Goal: Transaction & Acquisition: Download file/media

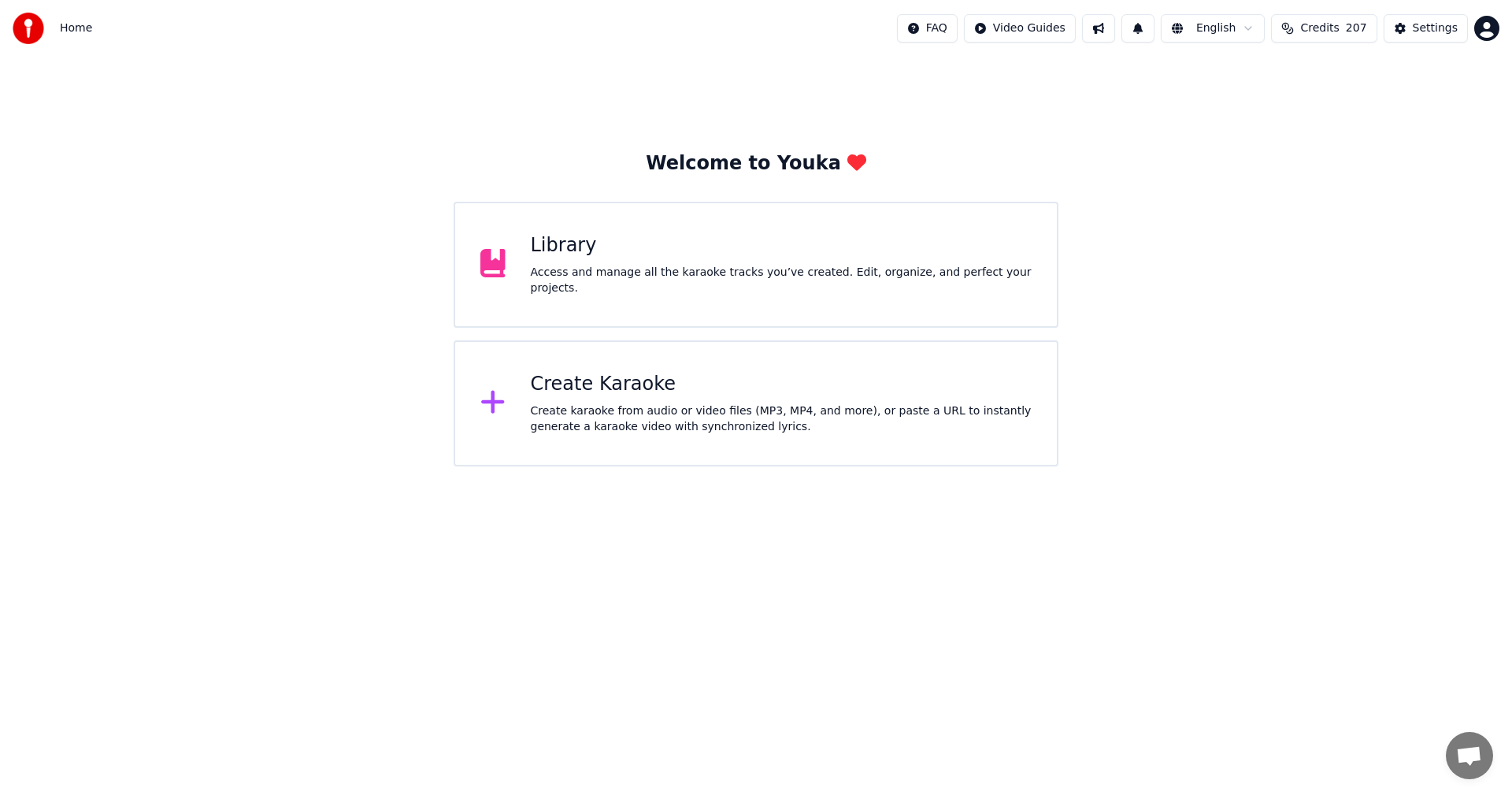
click at [732, 320] on div "Library Access and manage all the karaoke tracks you’ve created. Edit, organize…" at bounding box center [756, 265] width 605 height 126
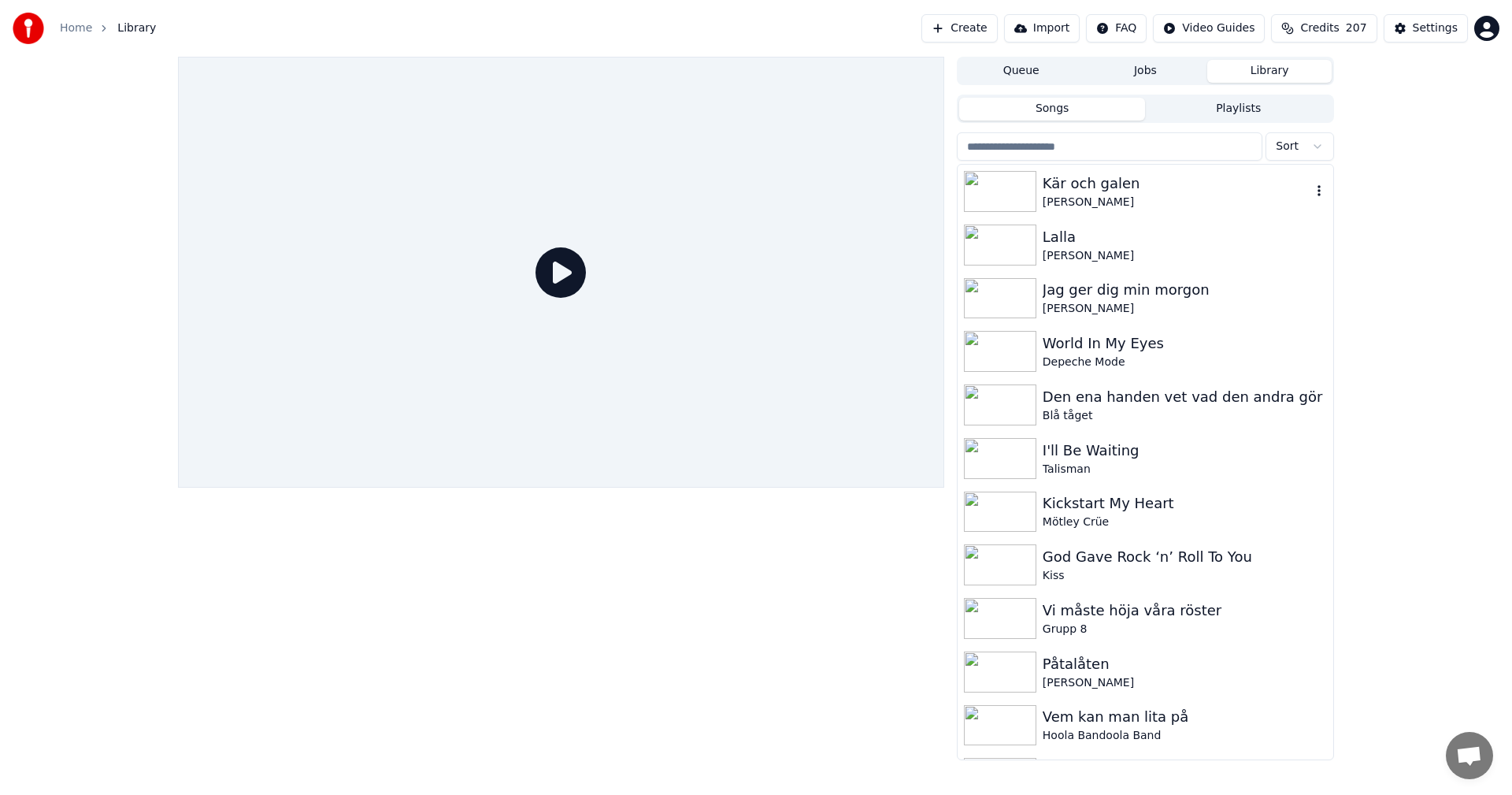
click at [1083, 208] on div "[PERSON_NAME]" at bounding box center [1177, 202] width 269 height 16
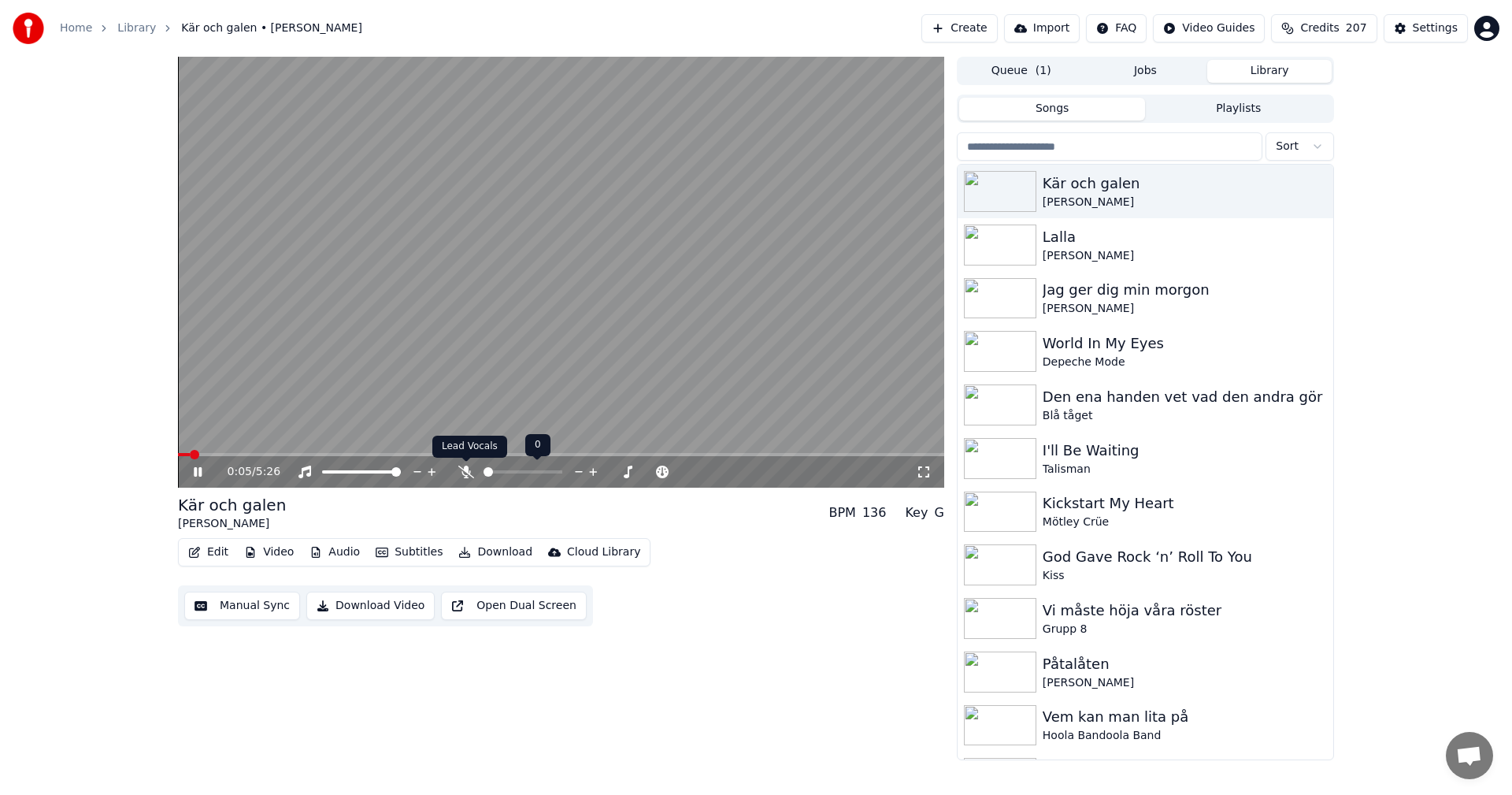
click at [465, 475] on icon at bounding box center [466, 472] width 16 height 12
click at [183, 454] on span at bounding box center [180, 454] width 5 height 3
click at [495, 554] on button "Download" at bounding box center [495, 552] width 86 height 22
click at [78, 510] on div "5:26 / 5:26 Kär och galen [PERSON_NAME] BPM 136 Key G Edit Video Audio Subtitle…" at bounding box center [756, 408] width 1512 height 704
click at [463, 467] on icon at bounding box center [466, 472] width 16 height 12
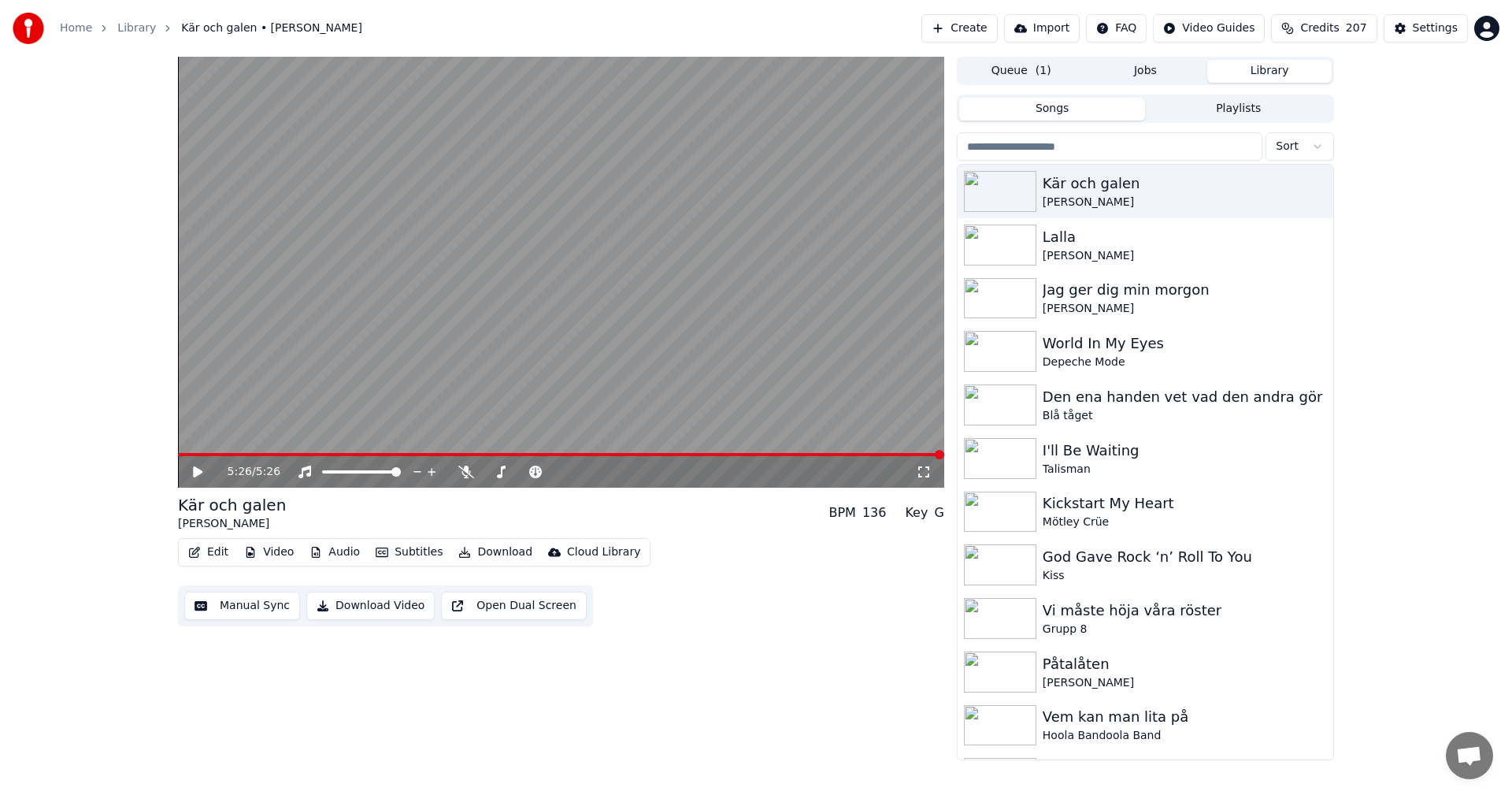
click at [478, 538] on div "Kär och galen [PERSON_NAME] BPM 136 Key G Edit Video Audio Subtitles Download C…" at bounding box center [562, 560] width 766 height 132
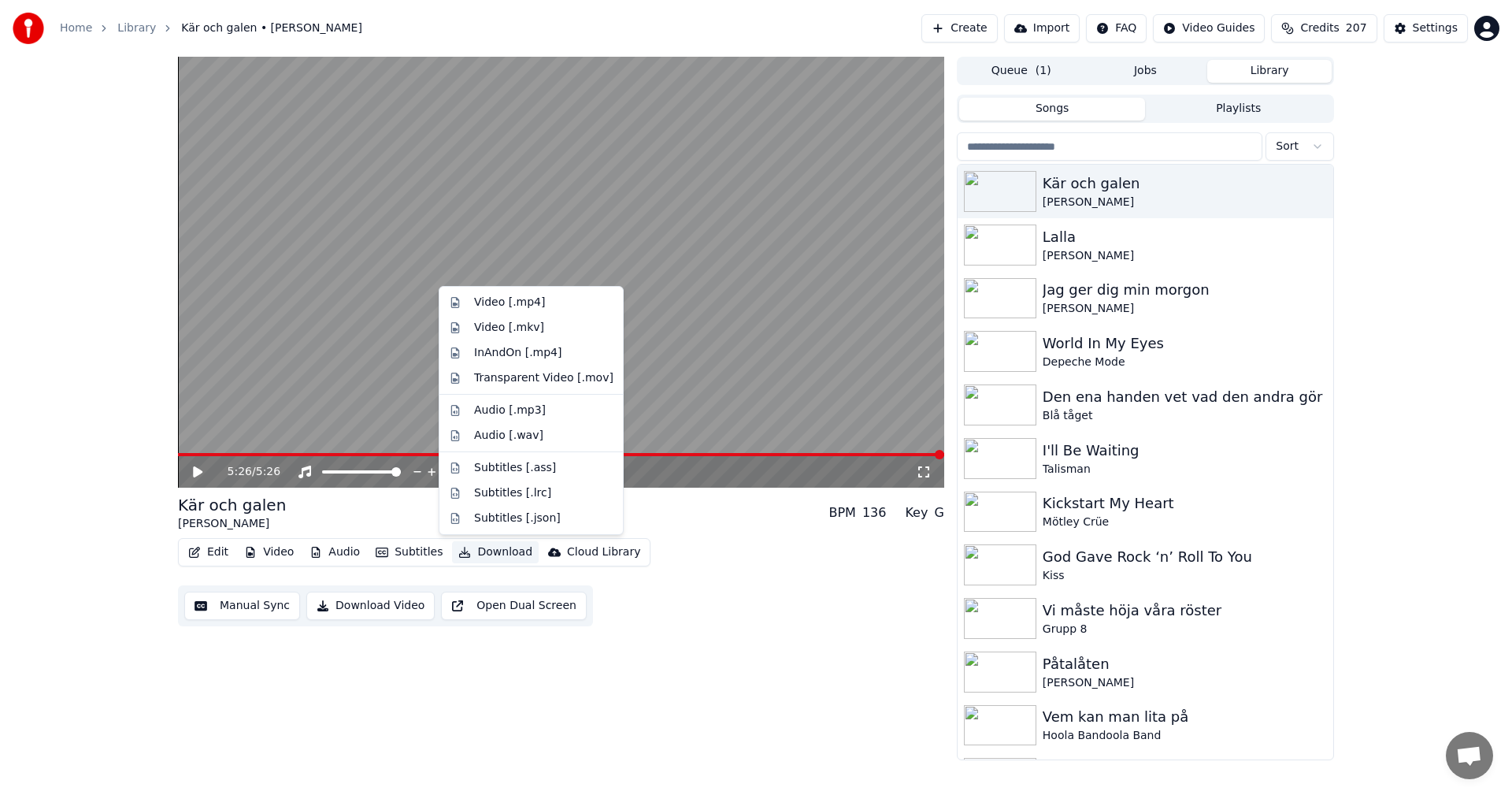
click at [482, 548] on button "Download" at bounding box center [495, 552] width 86 height 22
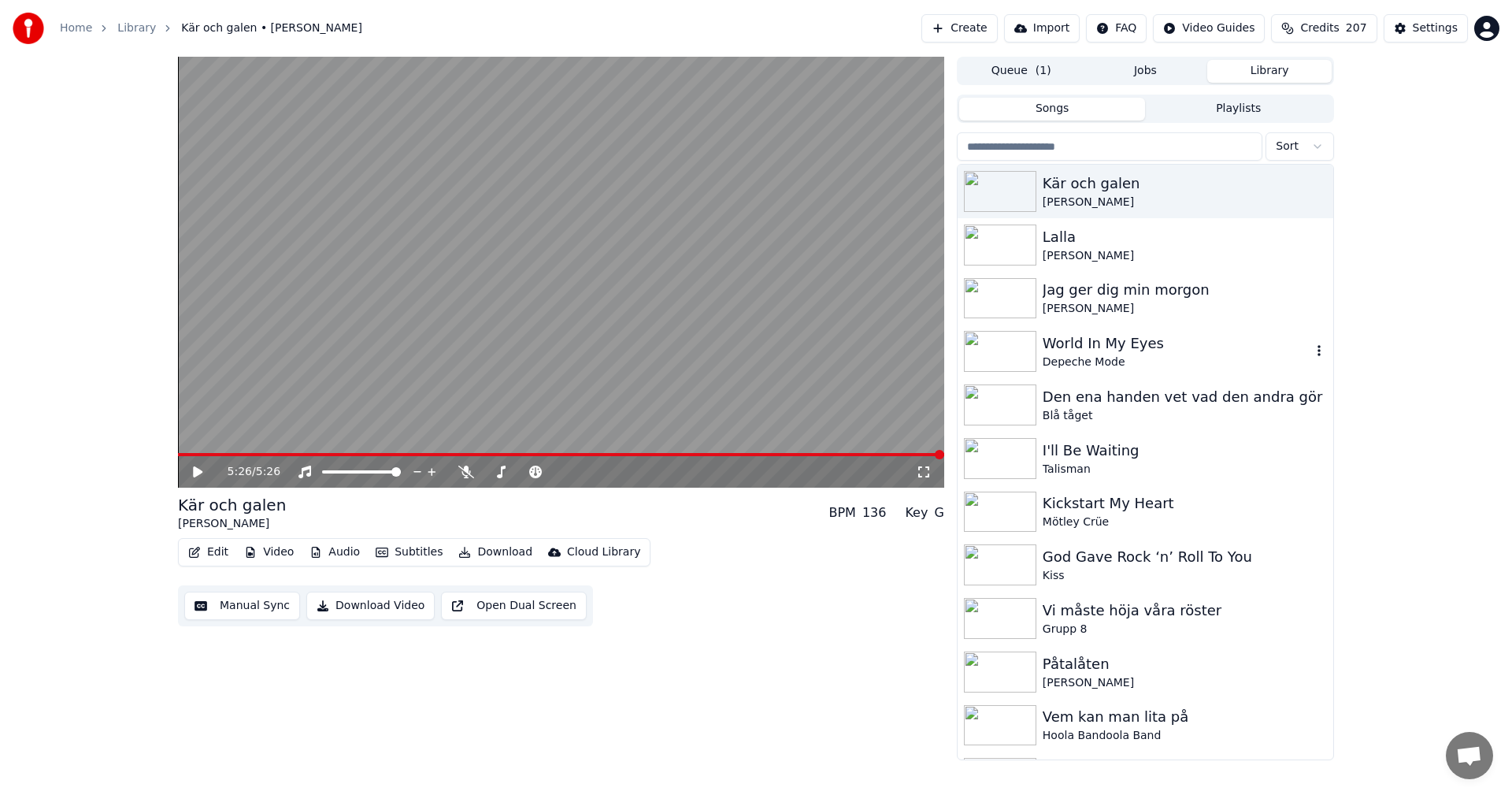
click at [1112, 354] on div "World In My Eyes" at bounding box center [1177, 343] width 269 height 22
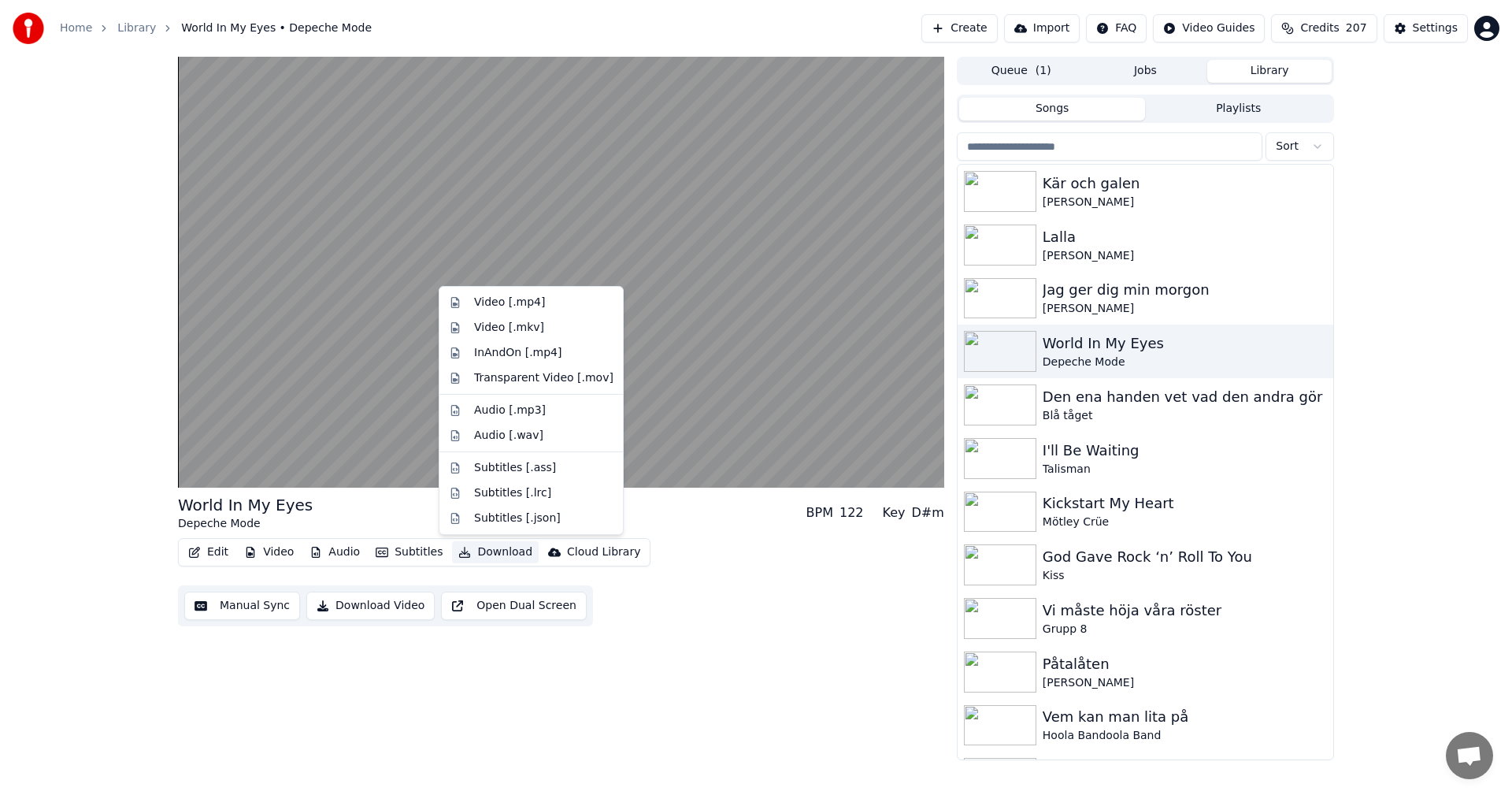
click at [490, 545] on button "Download" at bounding box center [495, 552] width 86 height 22
click at [562, 307] on div "Video [.mp4]" at bounding box center [544, 303] width 139 height 16
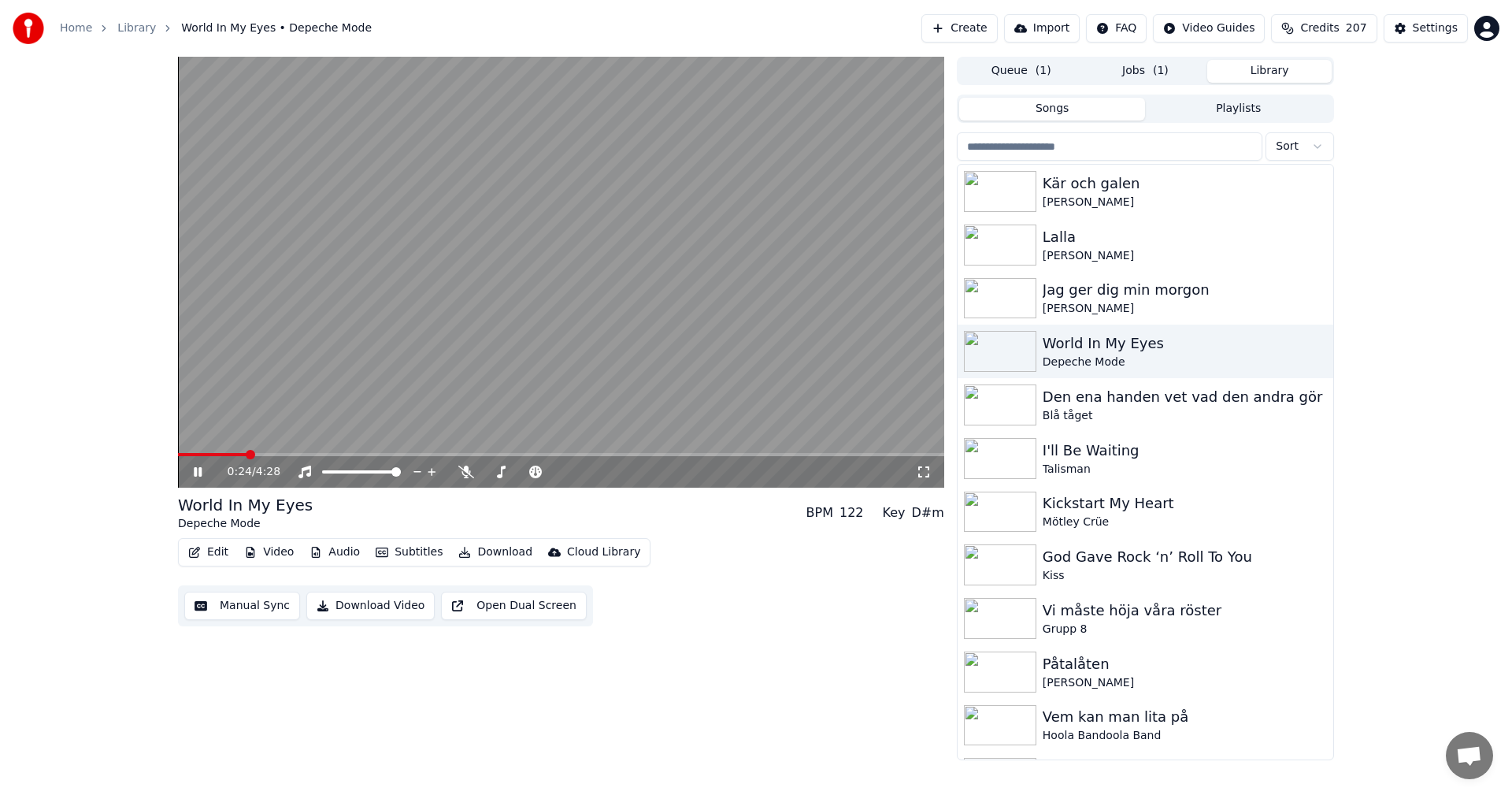
click at [1276, 63] on button "Library" at bounding box center [1270, 71] width 125 height 23
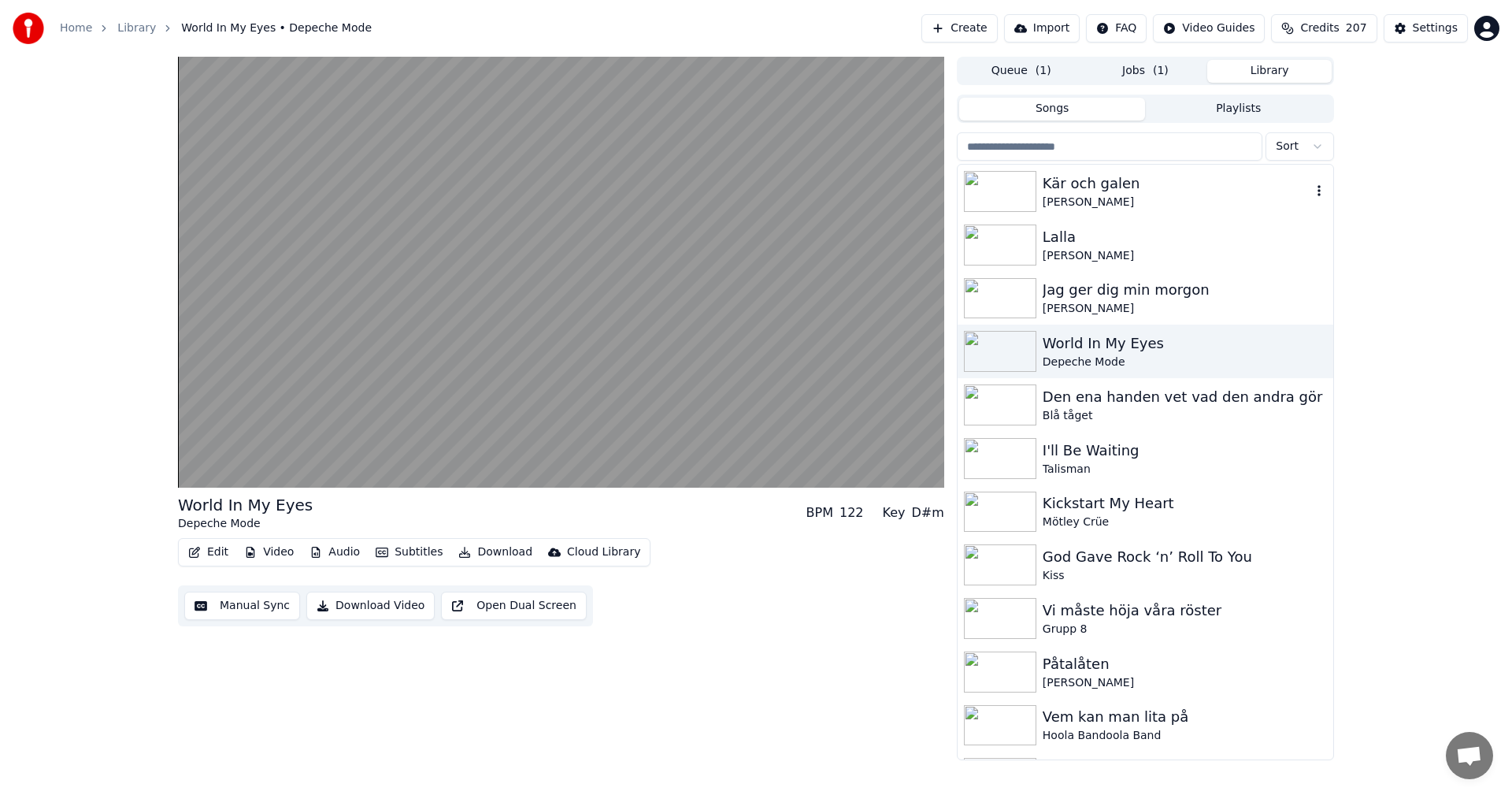
click at [1167, 208] on div "[PERSON_NAME]" at bounding box center [1177, 202] width 269 height 16
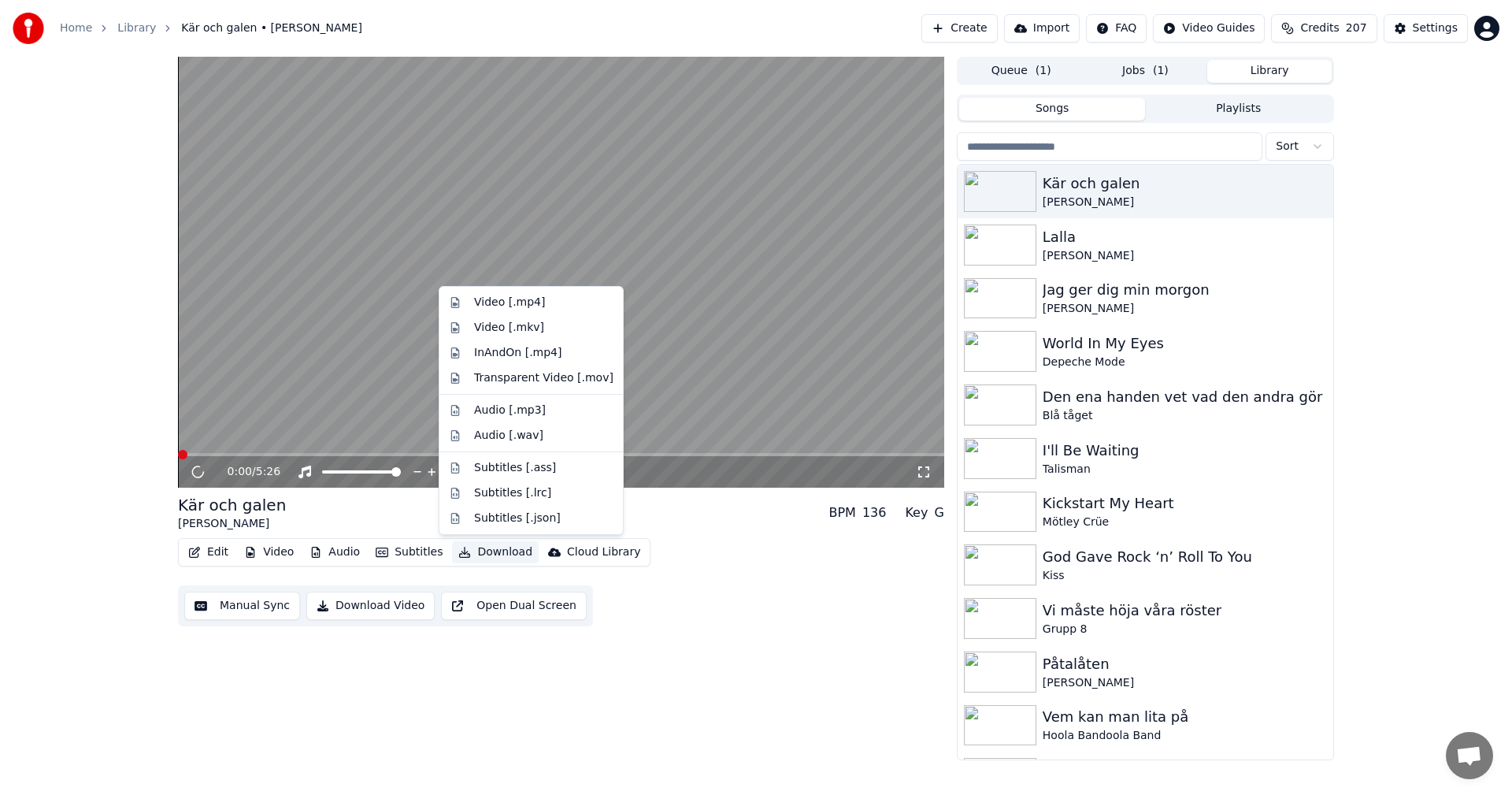
click at [501, 556] on button "Download" at bounding box center [495, 552] width 86 height 22
click at [542, 299] on div "Video [.mp4]" at bounding box center [544, 303] width 139 height 16
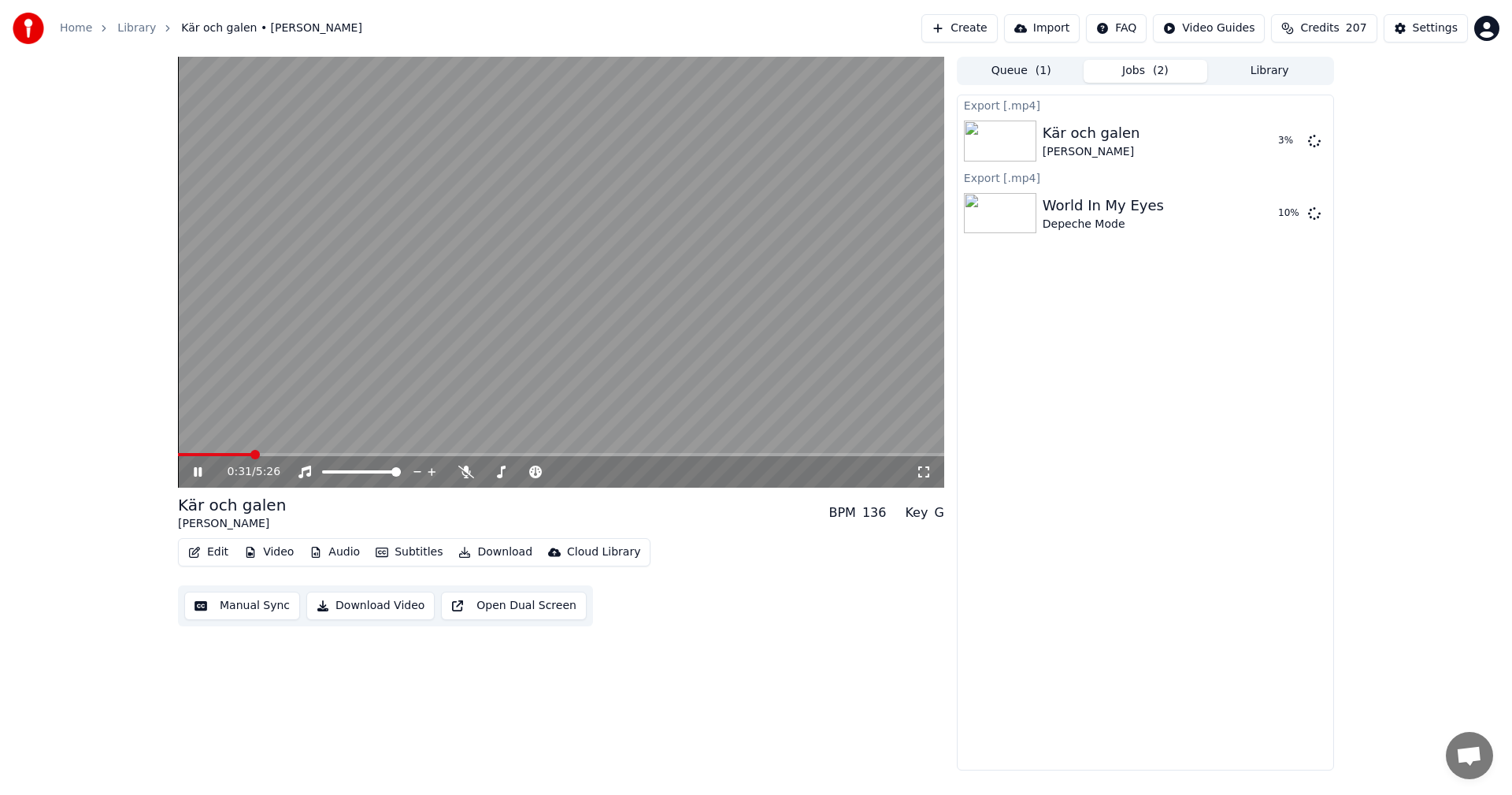
click at [196, 472] on icon at bounding box center [197, 472] width 8 height 9
click at [1365, 23] on span "207" at bounding box center [1356, 28] width 22 height 16
click at [1339, 205] on button "Refresh" at bounding box center [1333, 219] width 81 height 28
click at [1459, 343] on div "0:31 / 5:26 Kär och galen [PERSON_NAME] BPM 136 Key G Edit Video Audio Subtitle…" at bounding box center [756, 413] width 1512 height 714
click at [437, 457] on span at bounding box center [562, 454] width 766 height 3
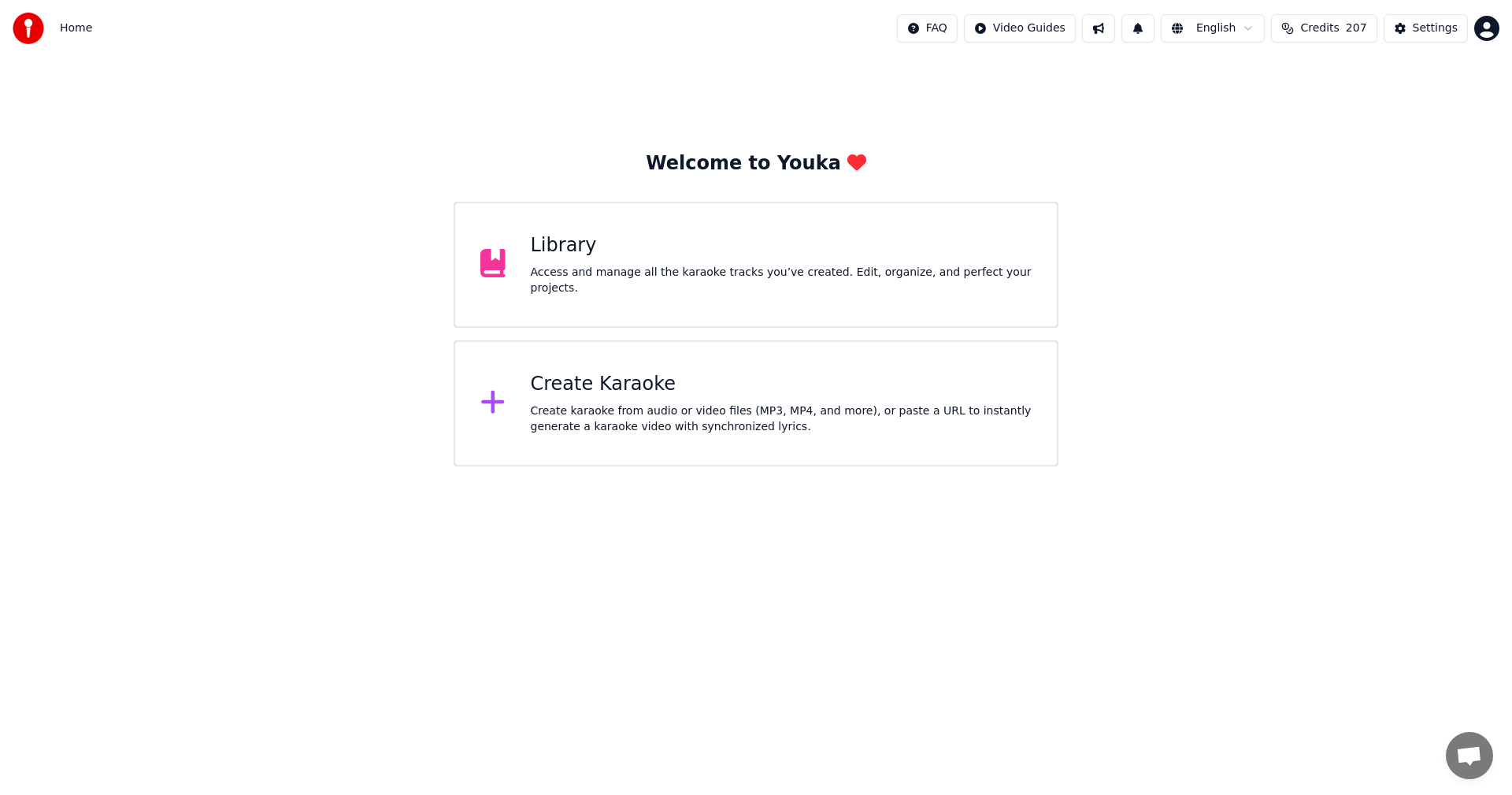
click at [789, 258] on div "Library" at bounding box center [781, 245] width 501 height 25
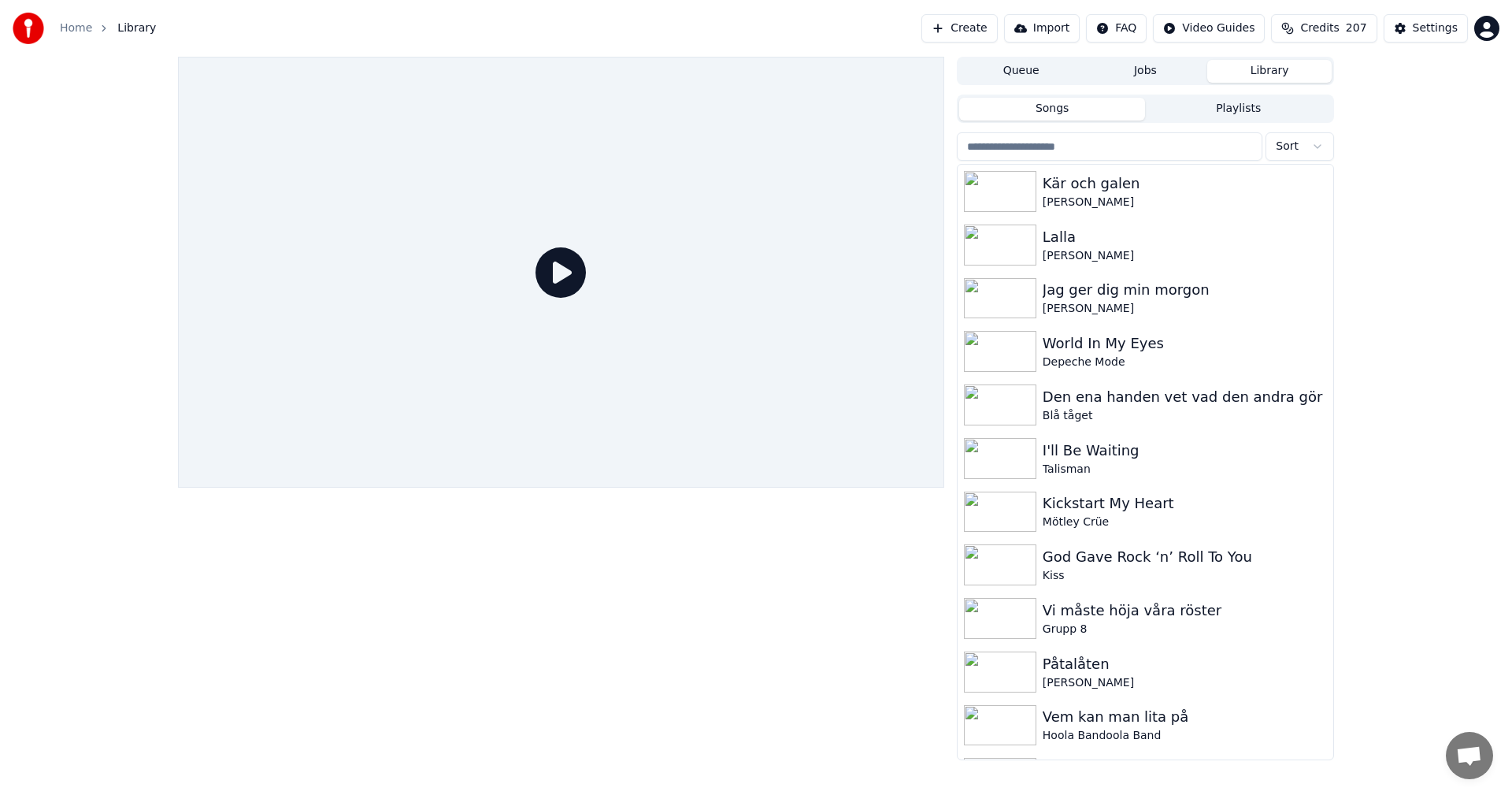
click at [1370, 242] on div "Queue Jobs Library Songs Playlists Sort Kär och galen [PERSON_NAME] Jag ger dig…" at bounding box center [756, 408] width 1512 height 704
click at [1152, 186] on div "Kär och galen" at bounding box center [1177, 183] width 269 height 22
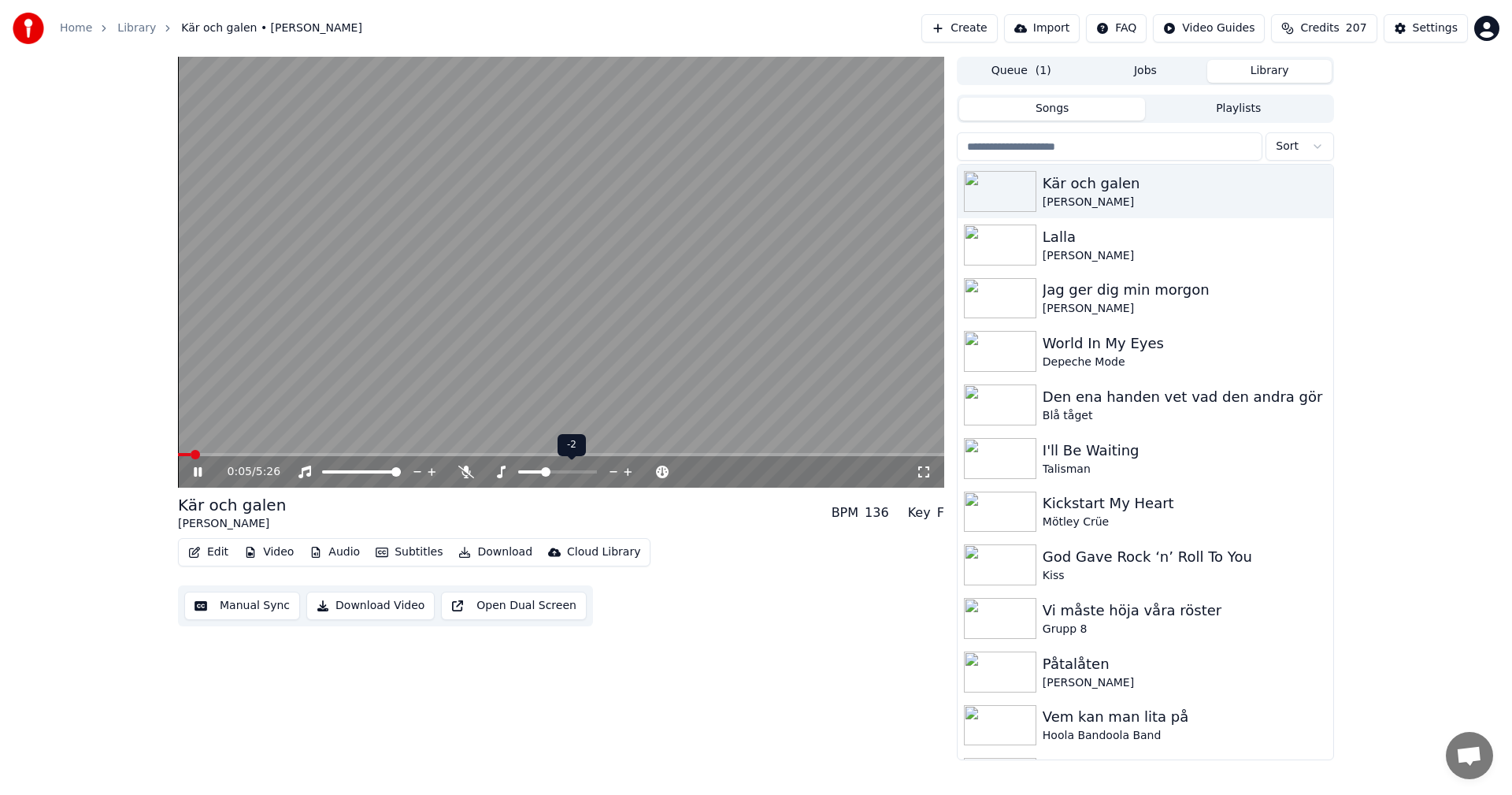
click at [548, 472] on span at bounding box center [558, 472] width 79 height 3
click at [258, 457] on span at bounding box center [562, 454] width 766 height 3
click at [503, 554] on button "Download" at bounding box center [495, 552] width 86 height 22
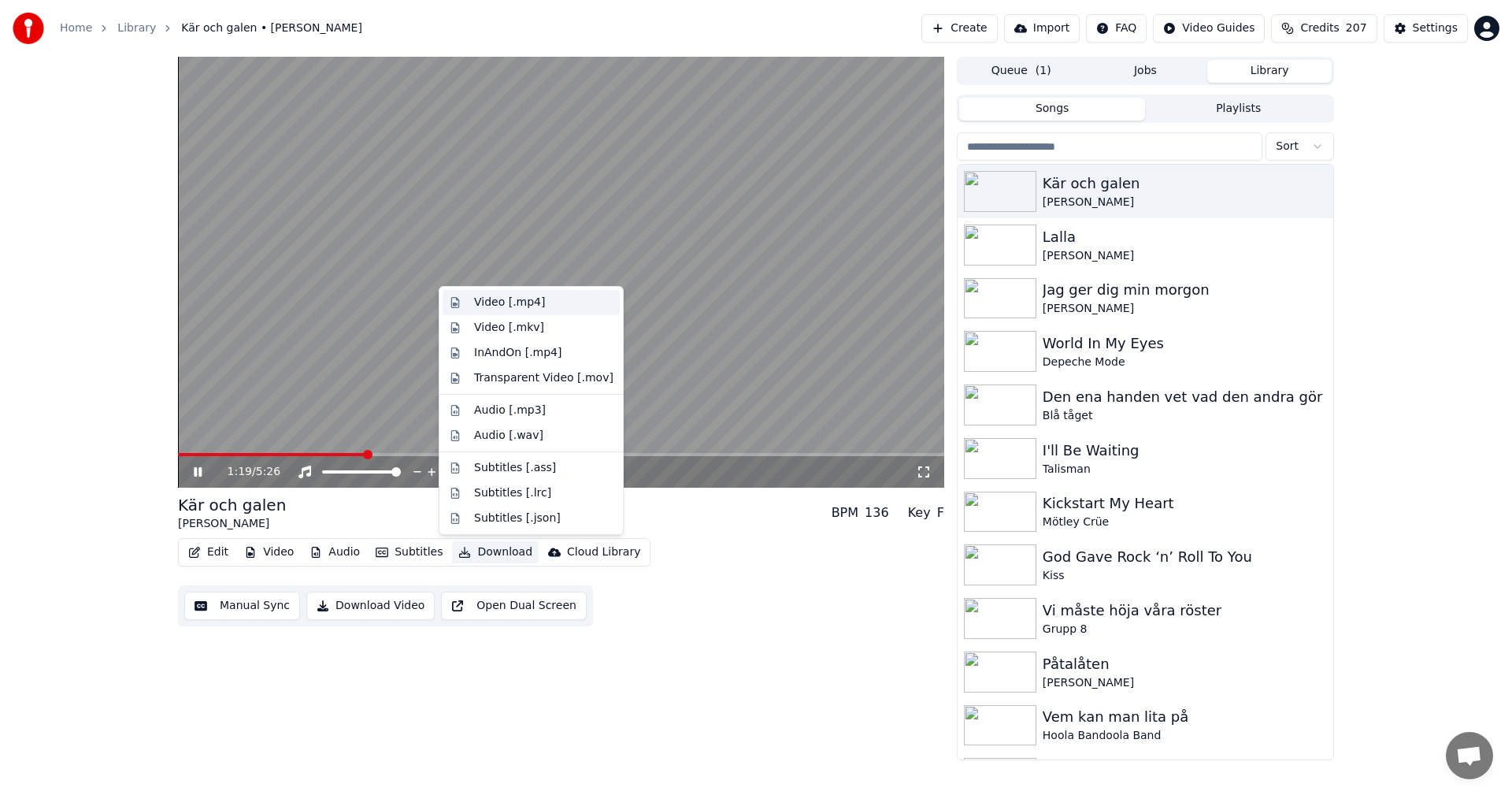
click at [541, 313] on div "Video [.mp4]" at bounding box center [531, 303] width 177 height 25
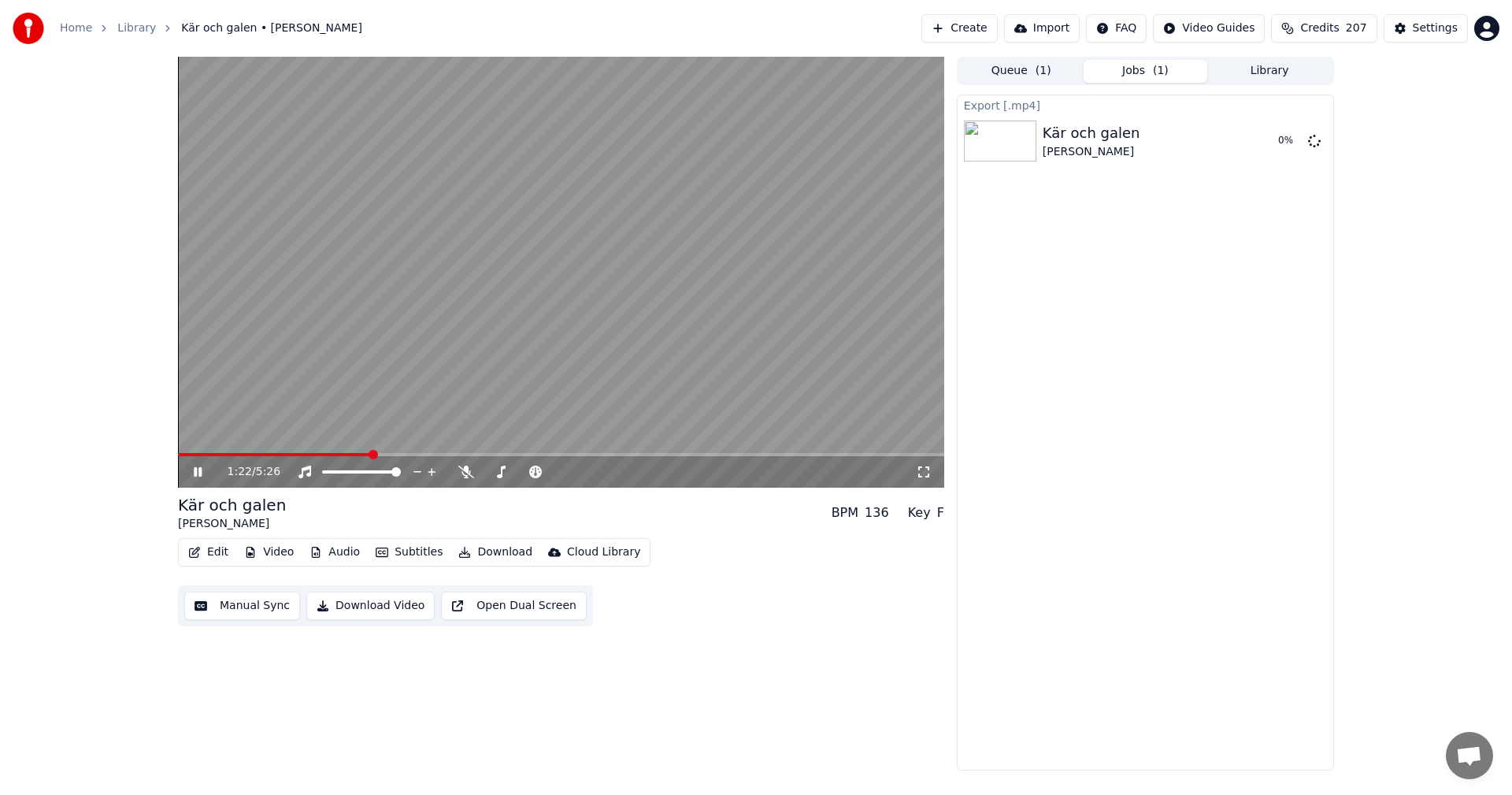
click at [1243, 70] on button "Library" at bounding box center [1270, 71] width 125 height 23
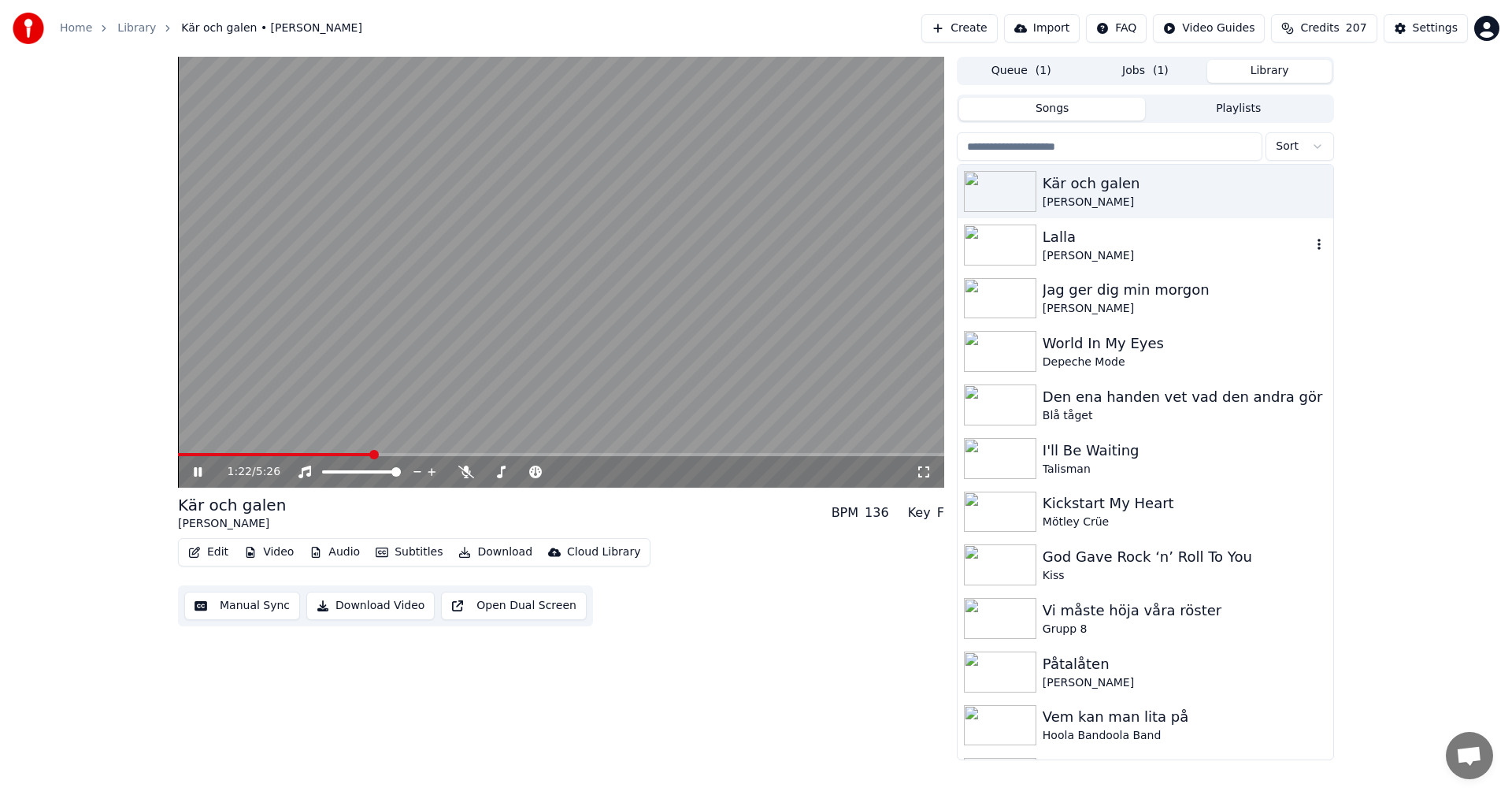
click at [1112, 252] on div "[PERSON_NAME]" at bounding box center [1177, 256] width 269 height 16
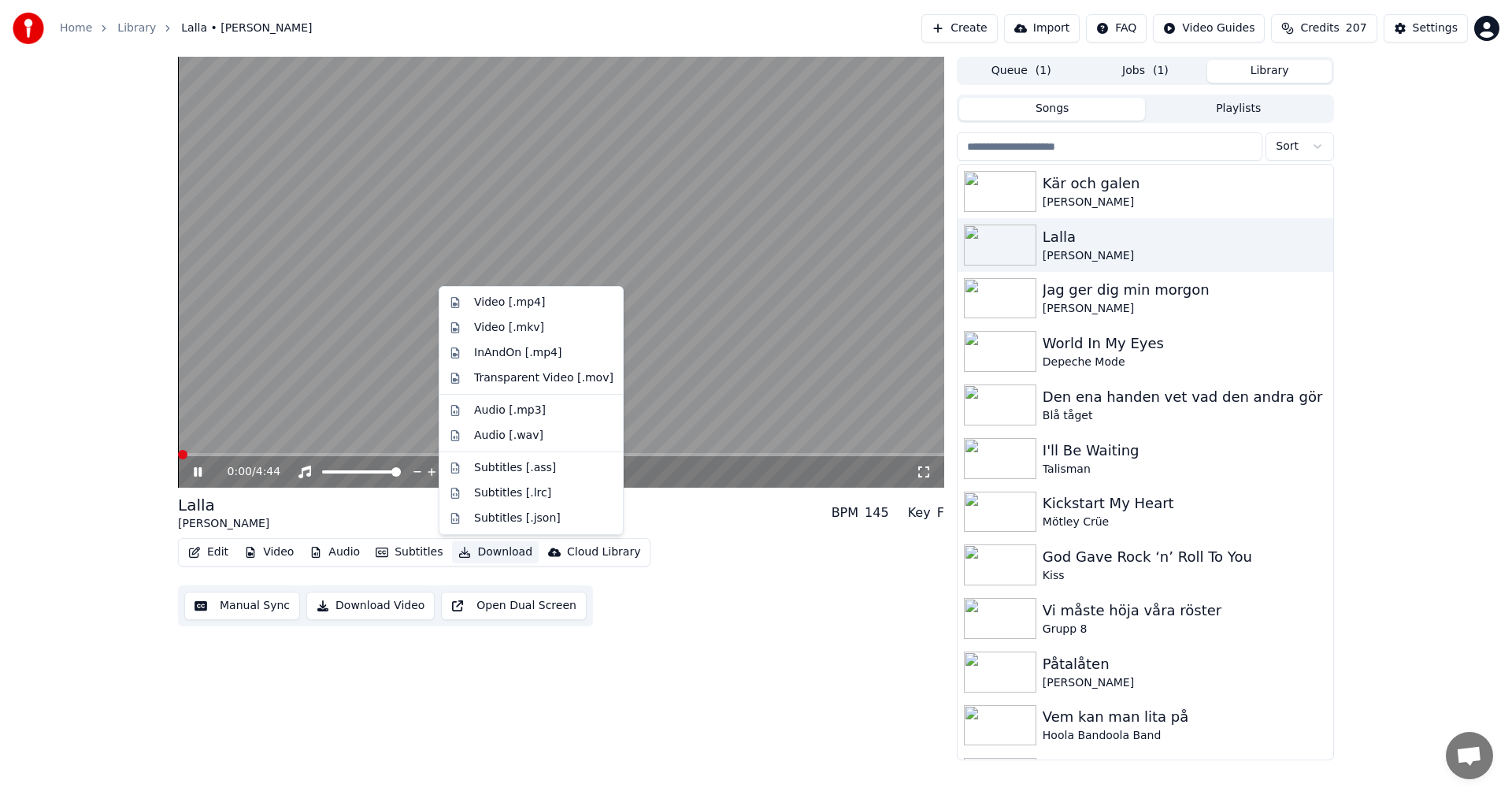
click at [496, 551] on button "Download" at bounding box center [495, 552] width 86 height 22
click at [554, 296] on div "Video [.mp4]" at bounding box center [544, 303] width 139 height 16
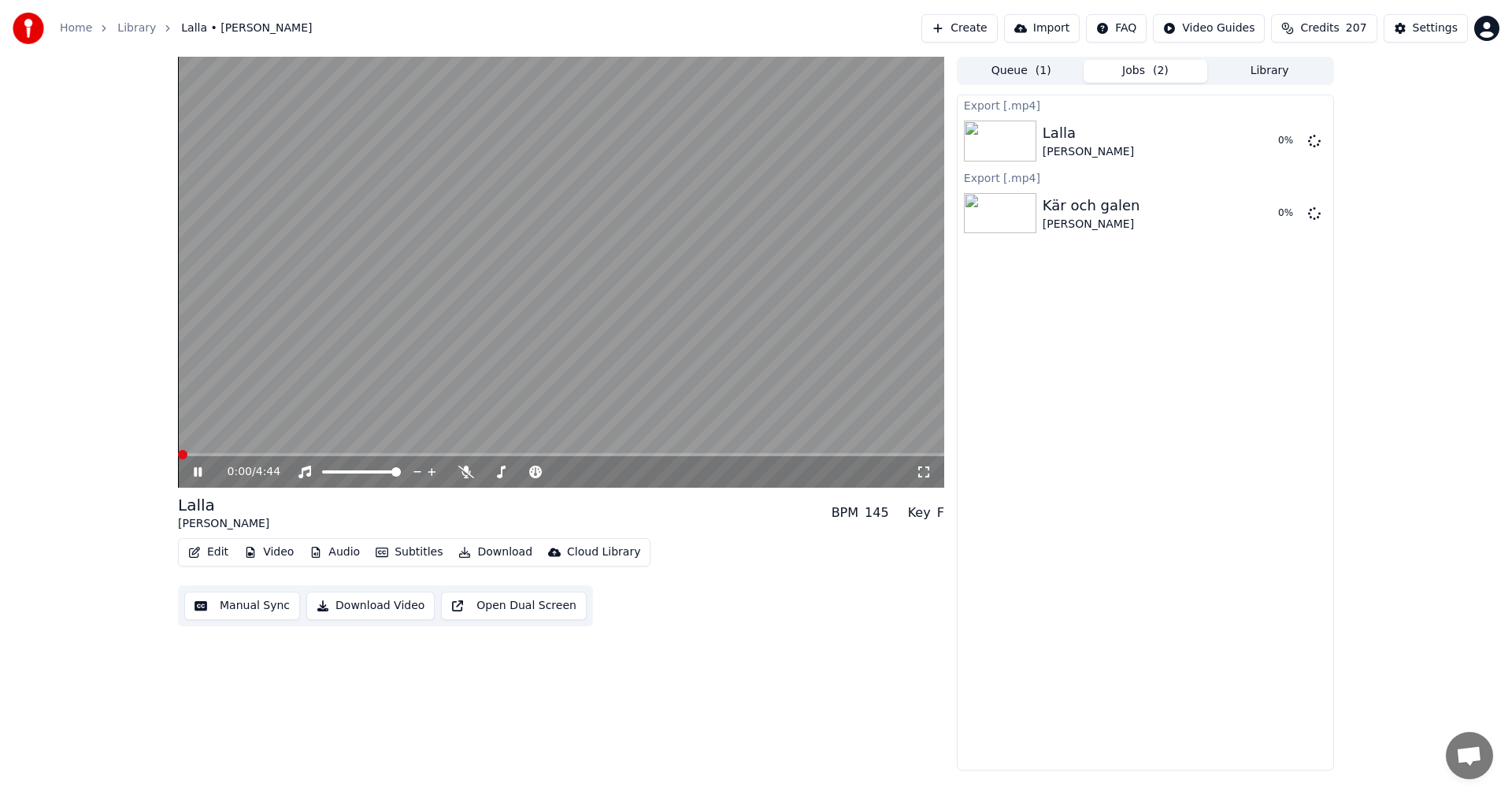
click at [1248, 75] on button "Library" at bounding box center [1270, 71] width 125 height 23
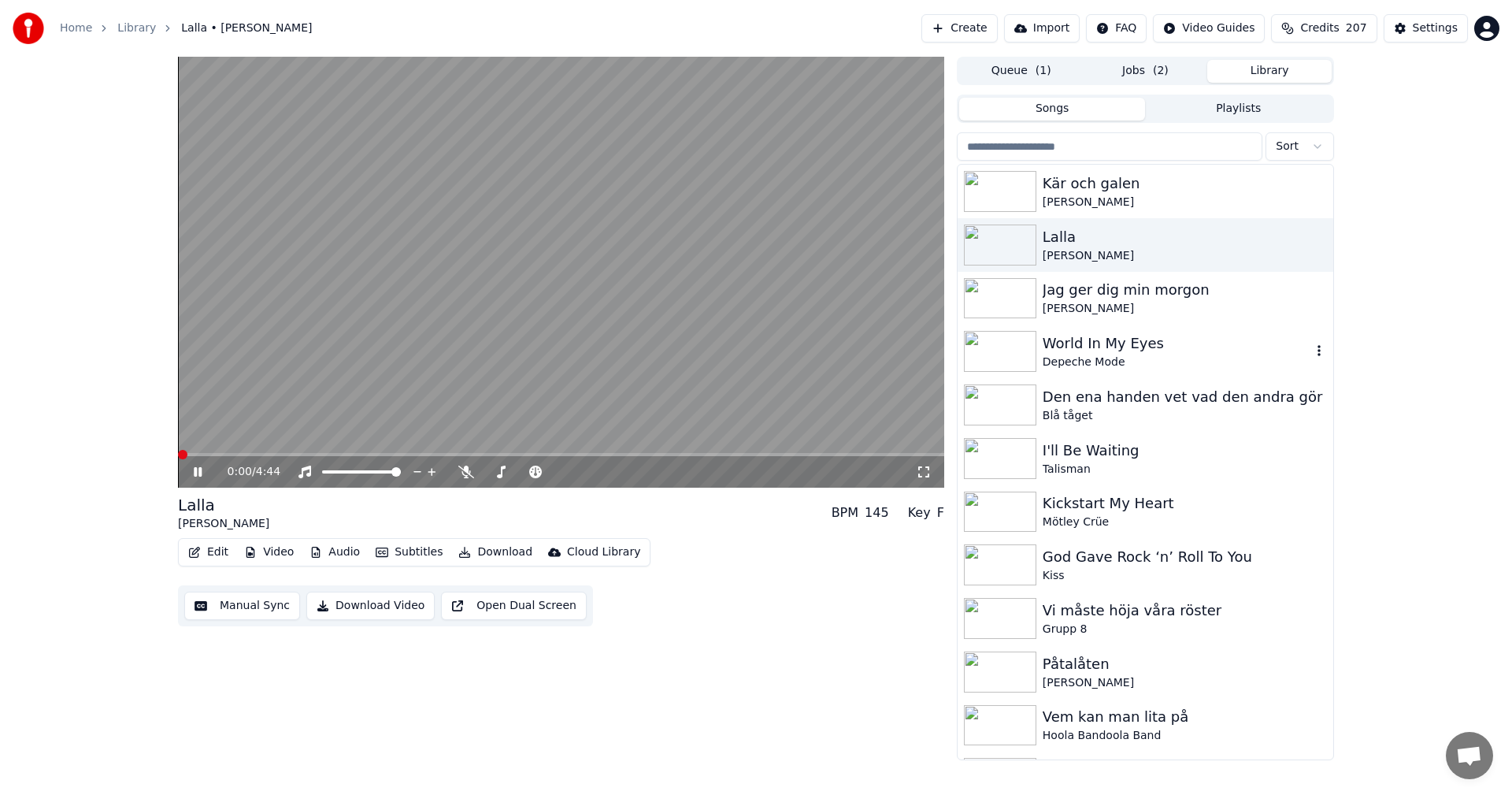
click at [1133, 339] on div "World In My Eyes" at bounding box center [1177, 343] width 269 height 22
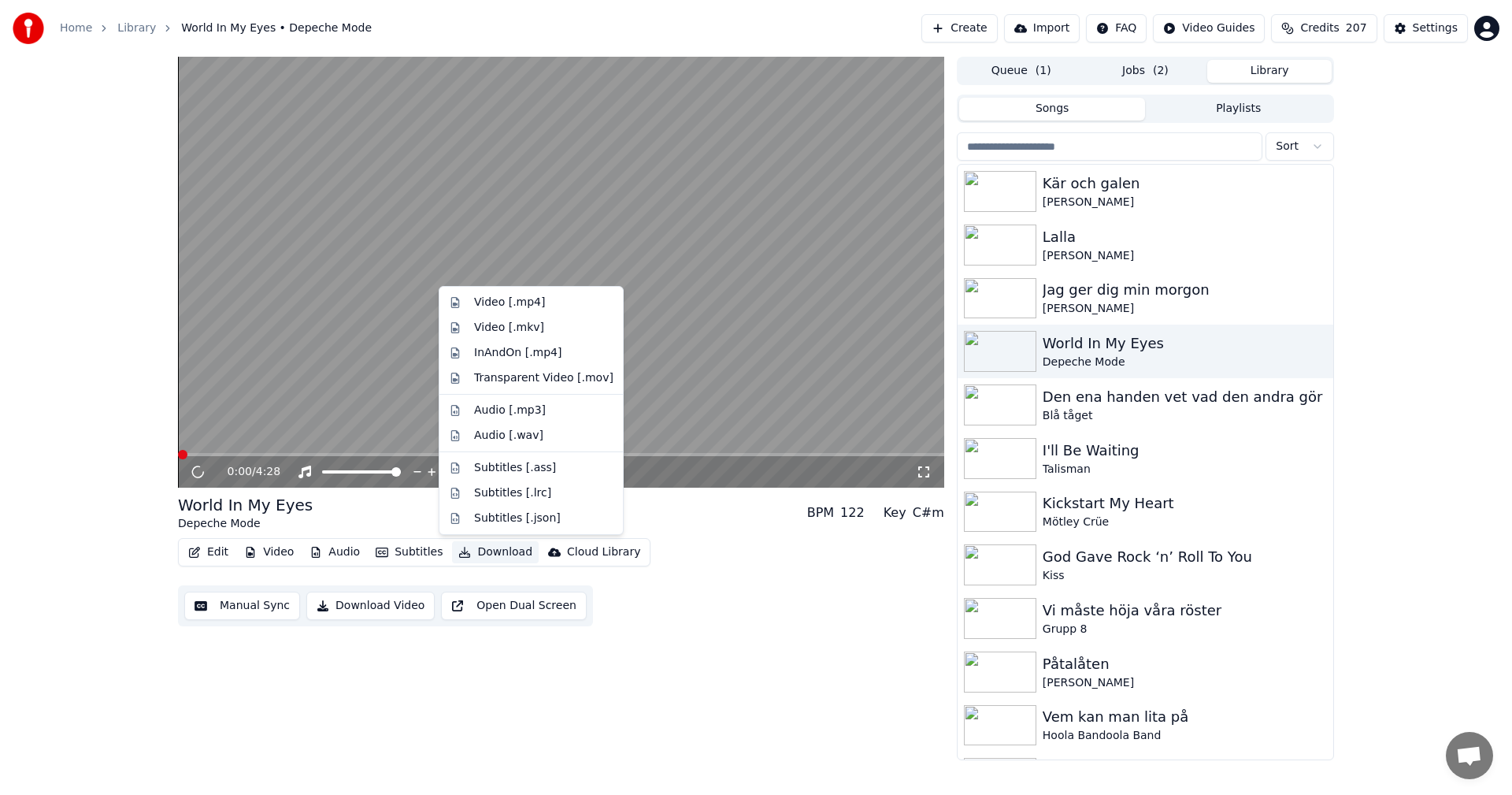
click at [501, 548] on button "Download" at bounding box center [495, 552] width 86 height 22
click at [560, 302] on div "Video [.mp4]" at bounding box center [544, 303] width 139 height 16
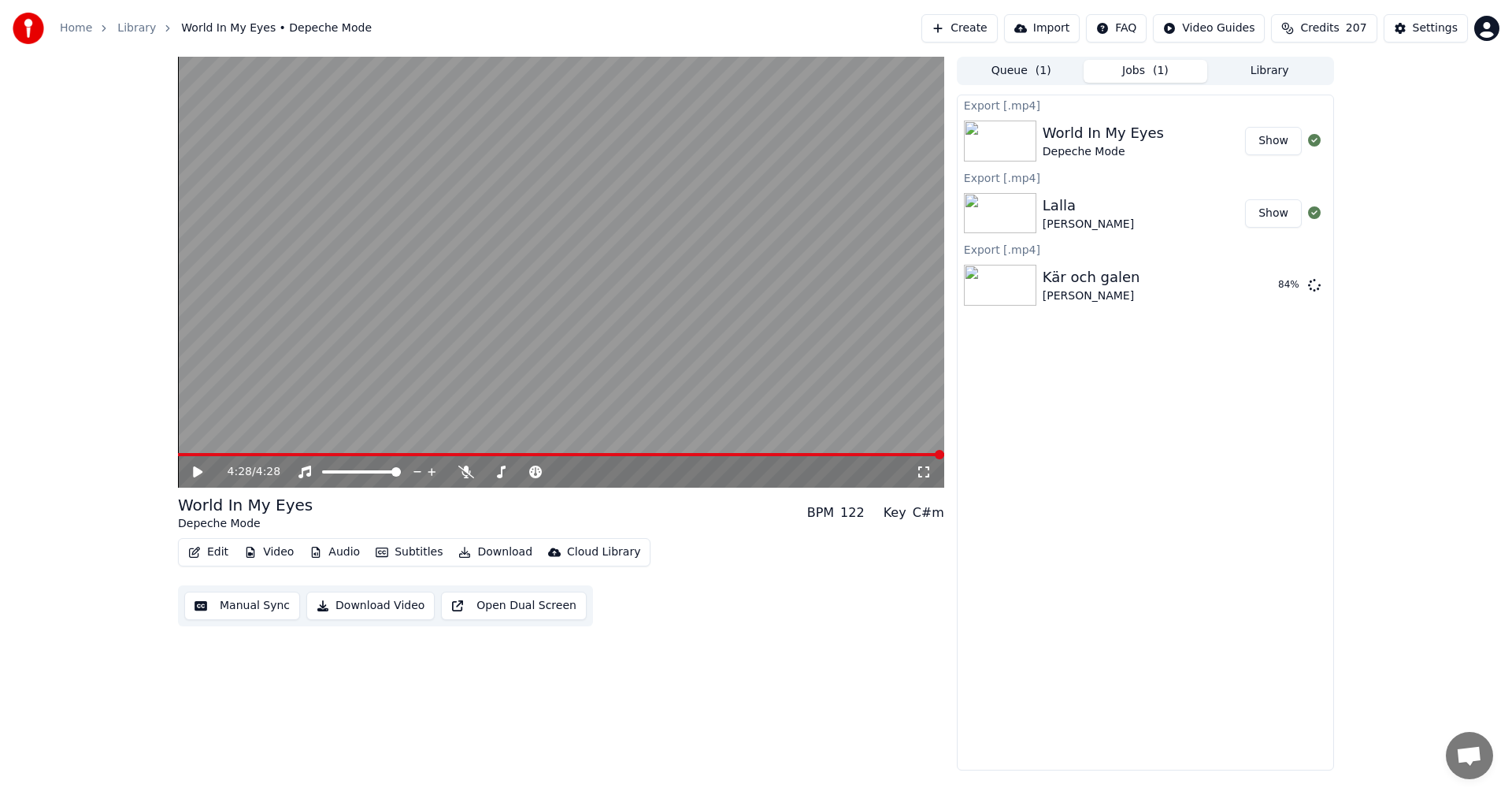
click at [9, 435] on div "4:28 / 4:28 World In My Eyes Depeche Mode BPM 122 Key C#m Edit Video Audio Subt…" at bounding box center [756, 413] width 1512 height 714
